Goal: Information Seeking & Learning: Learn about a topic

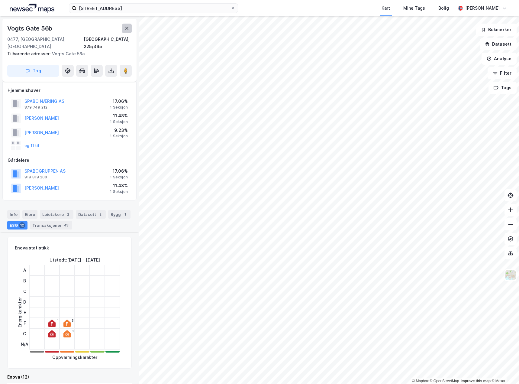
scroll to position [181, 0]
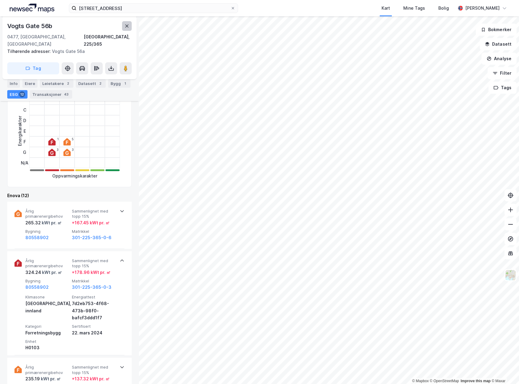
click at [128, 24] on icon at bounding box center [127, 26] width 5 height 5
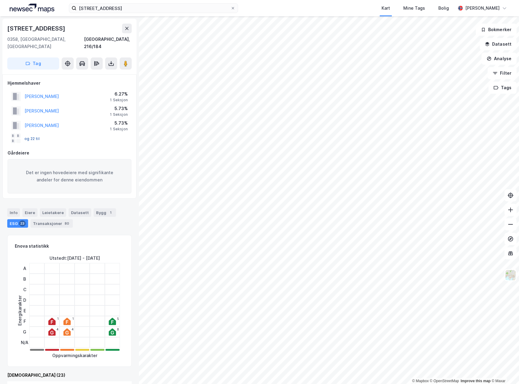
click at [0, 0] on button "og 22 til" at bounding box center [0, 0] width 0 height 0
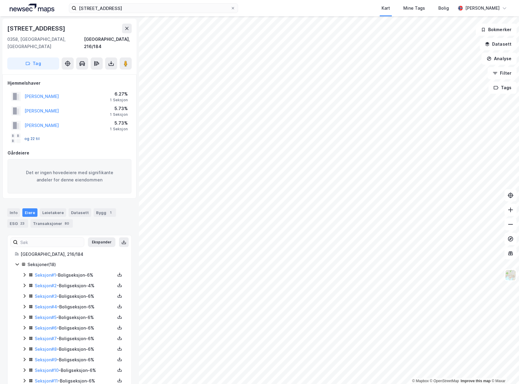
scroll to position [82, 0]
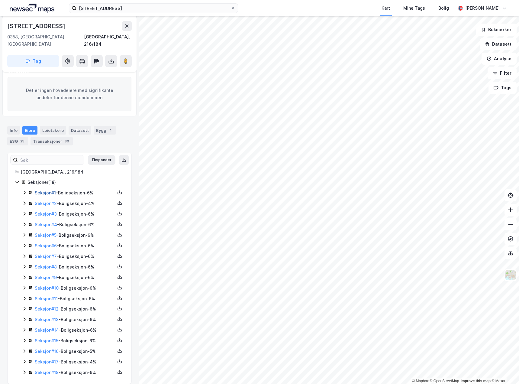
click at [39, 190] on link "Seksjon # 1" at bounding box center [45, 192] width 21 height 5
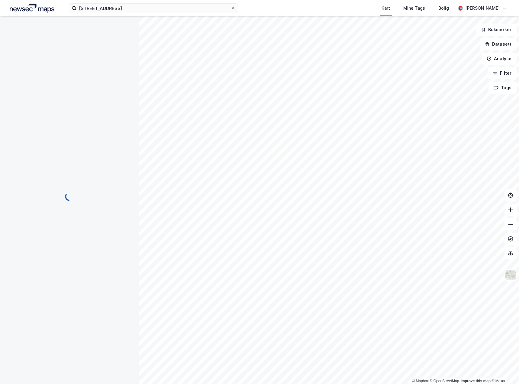
scroll to position [19, 0]
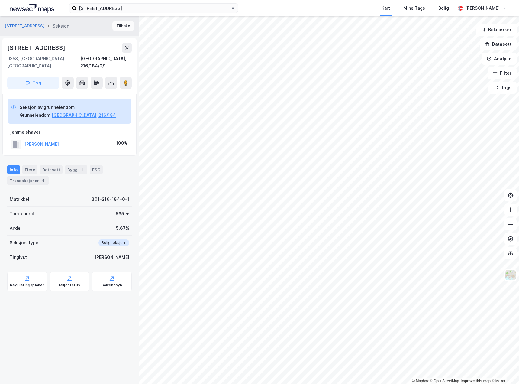
click at [117, 25] on button "Tilbake" at bounding box center [123, 26] width 22 height 10
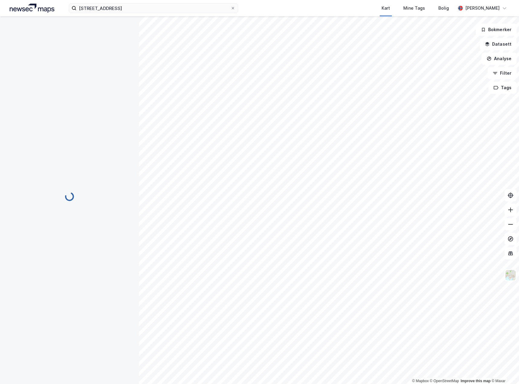
scroll to position [55, 0]
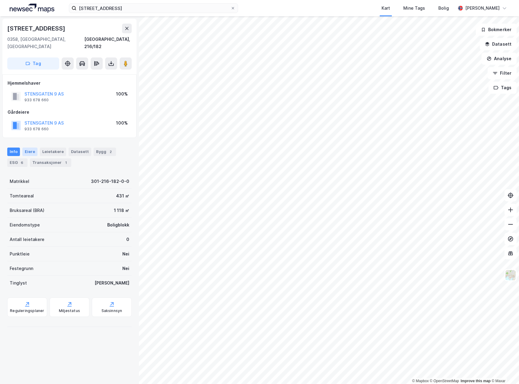
click at [26, 148] on div "Eiere" at bounding box center [29, 152] width 15 height 8
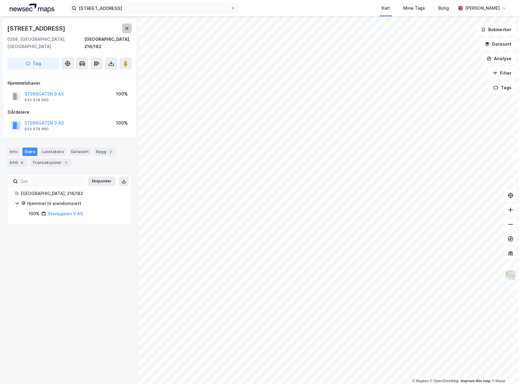
click at [128, 29] on icon at bounding box center [127, 28] width 5 height 5
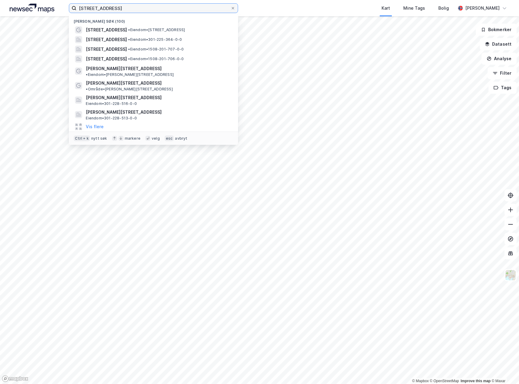
drag, startPoint x: 123, startPoint y: 7, endPoint x: 0, endPoint y: 13, distance: 123.8
click at [0, 13] on html "[STREET_ADDRESS] • Eiendom • [STREET_ADDRESS] • Eiendom • 301-225-364-0-0 [STRE…" at bounding box center [259, 192] width 519 height 384
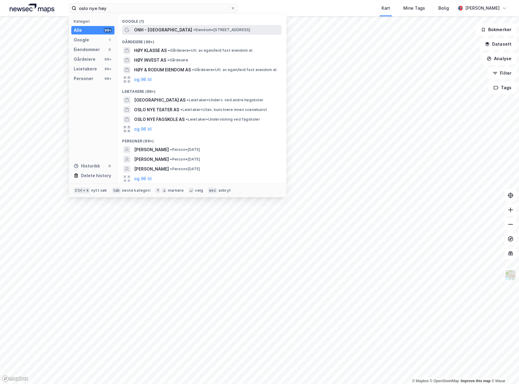
click at [182, 28] on span "ONH - [GEOGRAPHIC_DATA]" at bounding box center [163, 29] width 58 height 7
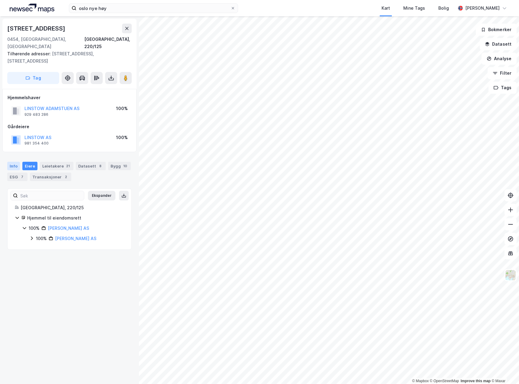
click at [12, 162] on div "Info" at bounding box center [13, 166] width 13 height 8
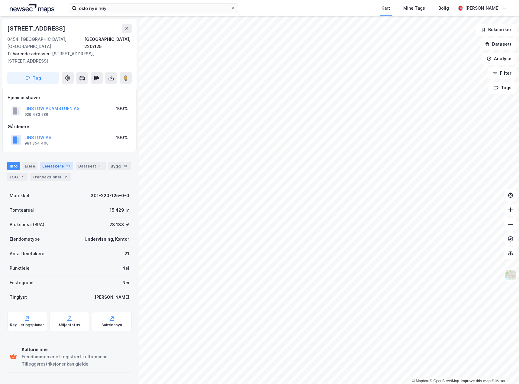
click at [65, 163] on div "21" at bounding box center [68, 166] width 6 height 6
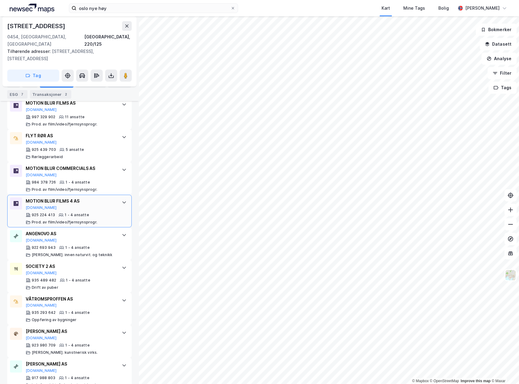
scroll to position [484, 0]
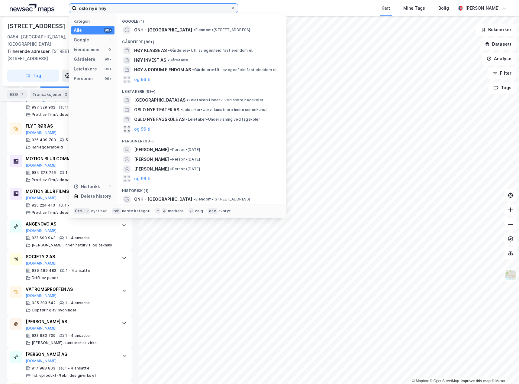
drag, startPoint x: 129, startPoint y: 9, endPoint x: 51, endPoint y: 13, distance: 77.8
click at [51, 13] on div "oslo nye høy Kategori Alle 99+ Google 1 Eiendommer 0 Gårdeiere 99+ Leietakere 9…" at bounding box center [259, 8] width 519 height 16
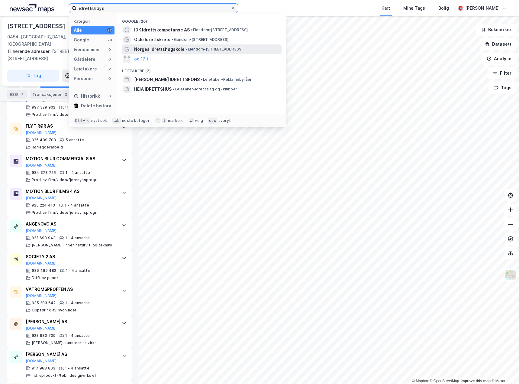
type input "idrettshøys"
click at [177, 46] on span "Norges Idrettshøgskole" at bounding box center [159, 49] width 50 height 7
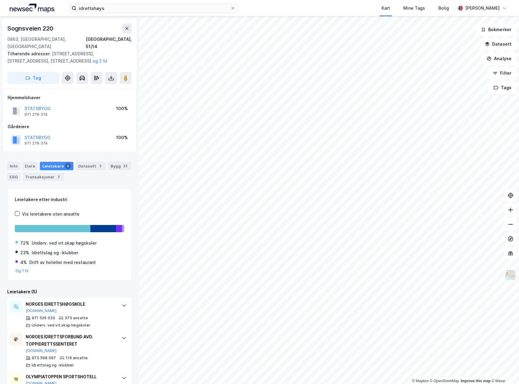
click at [28, 154] on div "Info [PERSON_NAME] 5 Datasett 2 Bygg 23 ESG Transaksjoner 2" at bounding box center [69, 168] width 139 height 29
click at [126, 28] on icon at bounding box center [126, 28] width 3 height 3
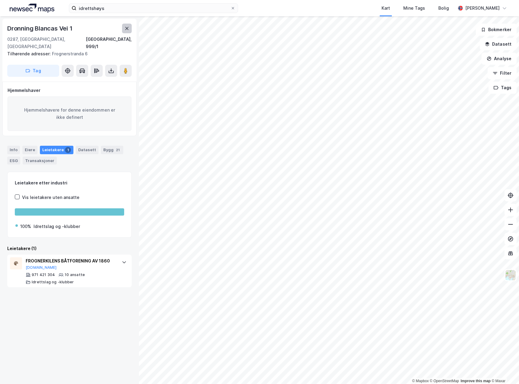
click at [126, 31] on icon at bounding box center [127, 28] width 5 height 5
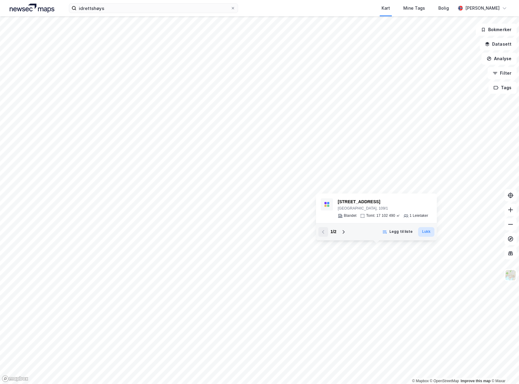
click at [430, 233] on button "Lukk" at bounding box center [426, 232] width 16 height 10
